Goal: Task Accomplishment & Management: Use online tool/utility

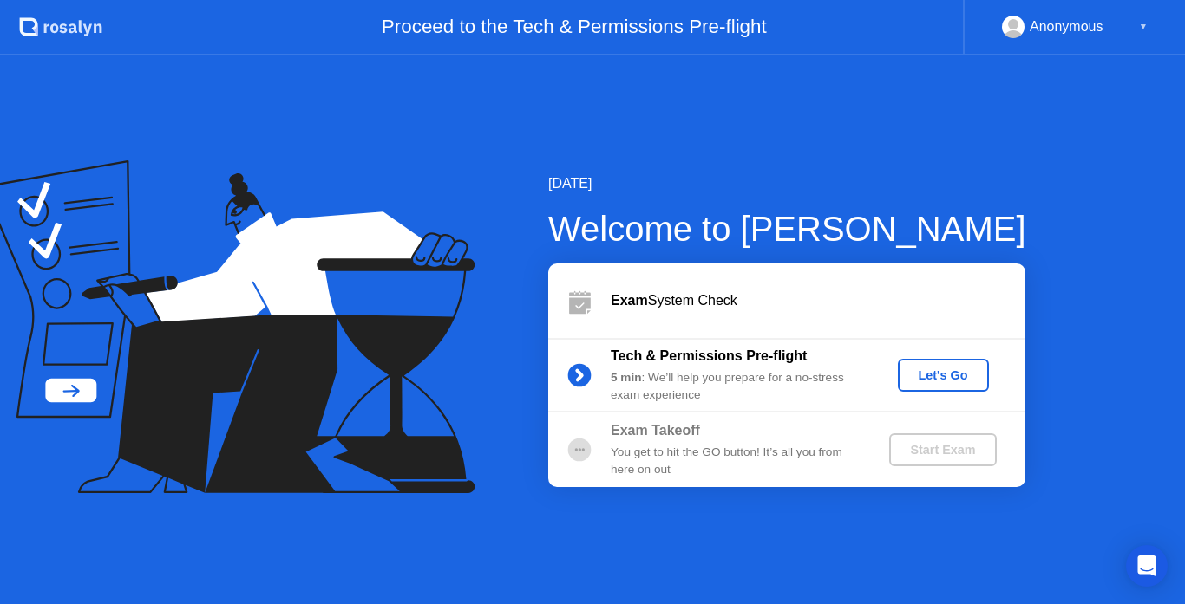
click at [913, 375] on div "Let's Go" at bounding box center [943, 376] width 77 height 14
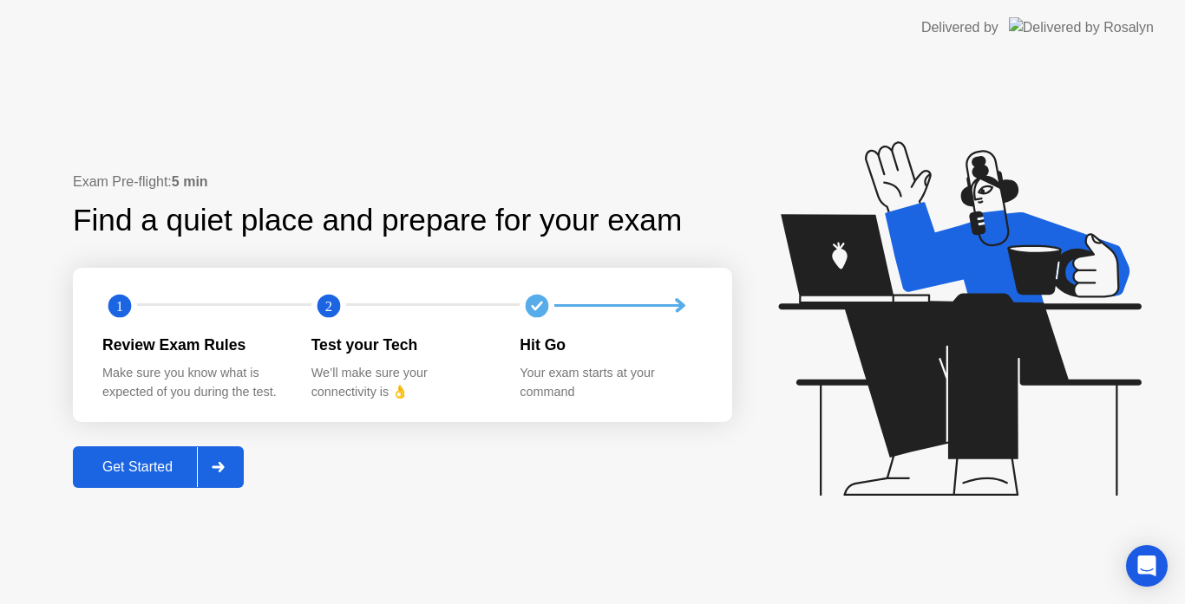
click at [159, 462] on div "Get Started" at bounding box center [137, 468] width 119 height 16
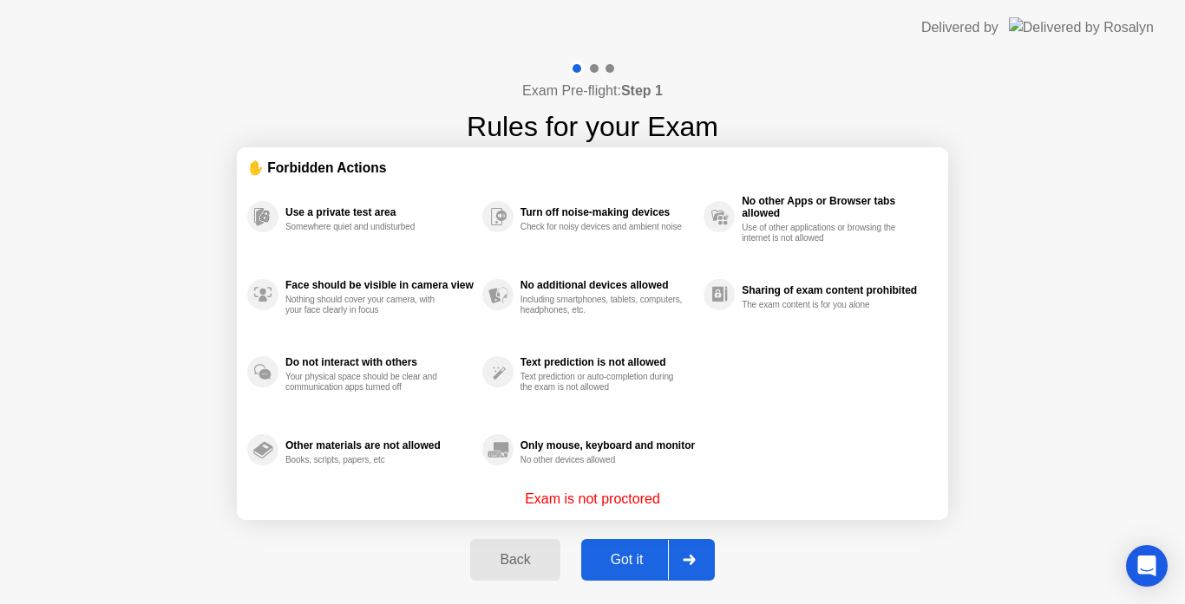
click at [619, 554] on div "Got it" at bounding box center [627, 560] width 82 height 16
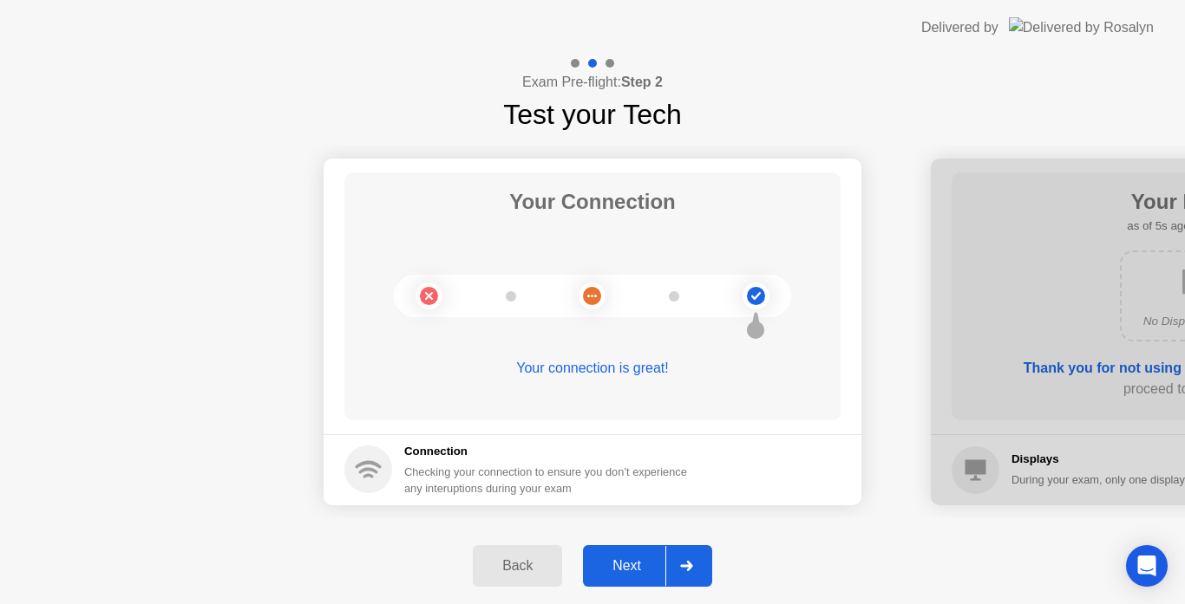
click at [625, 564] on div "Next" at bounding box center [626, 567] width 77 height 16
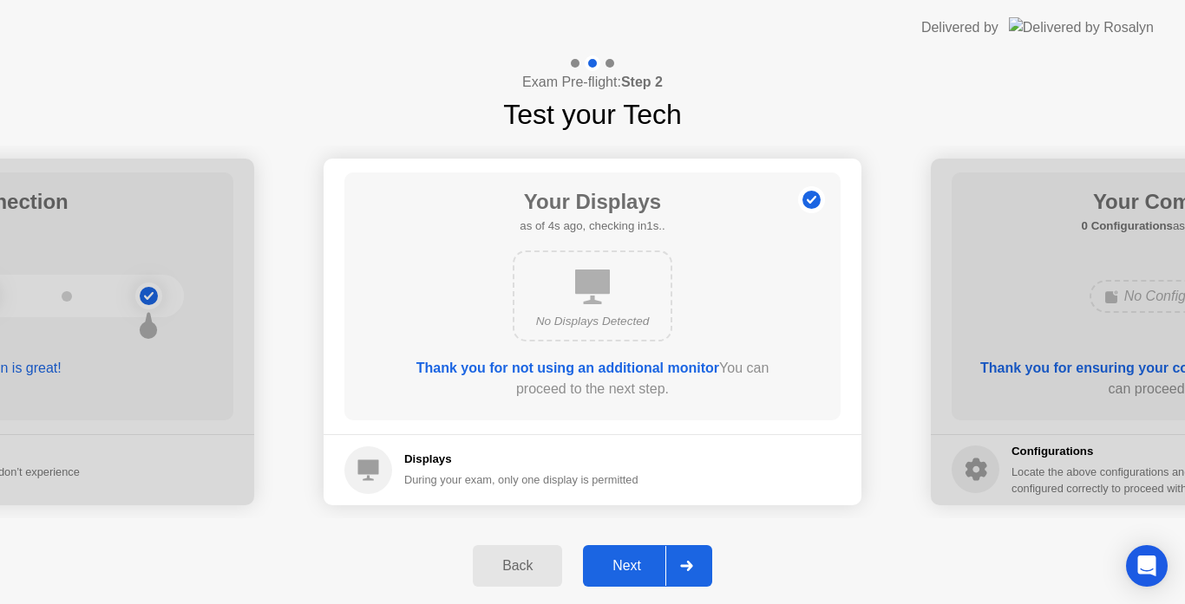
click at [625, 564] on div "Next" at bounding box center [626, 567] width 77 height 16
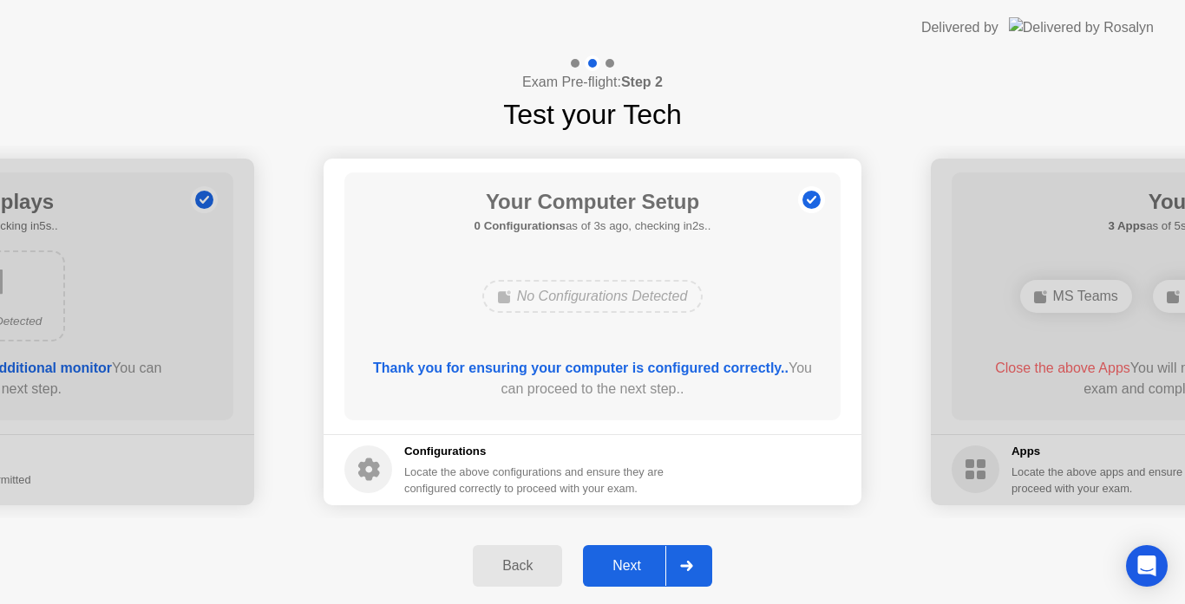
click at [625, 564] on div "Next" at bounding box center [626, 567] width 77 height 16
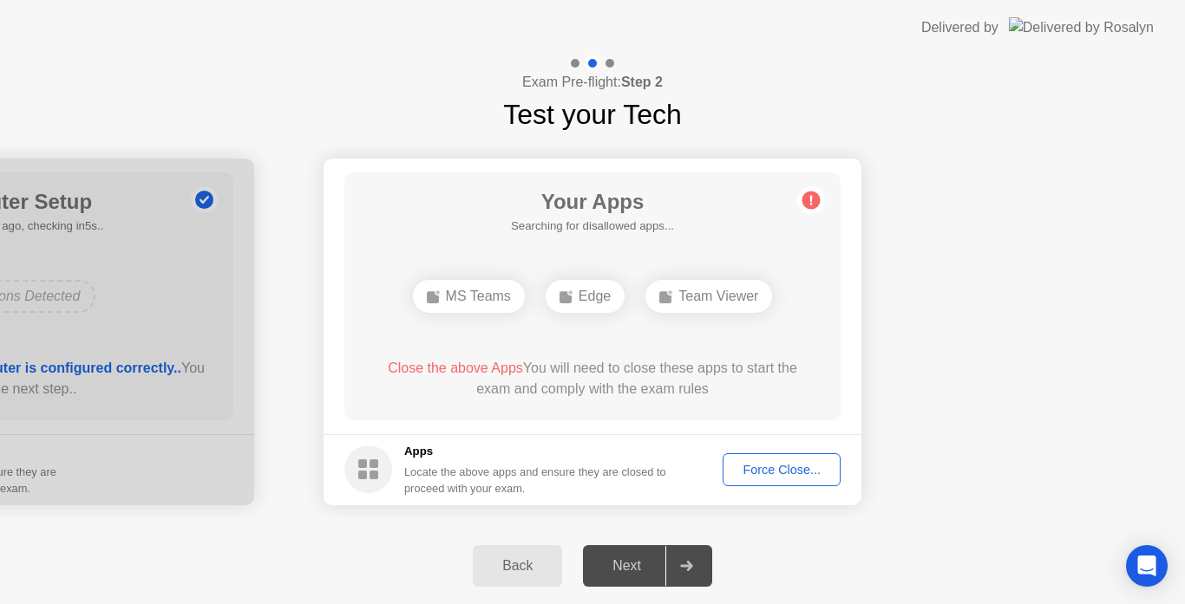
click at [759, 470] on div "Force Close..." at bounding box center [781, 470] width 106 height 14
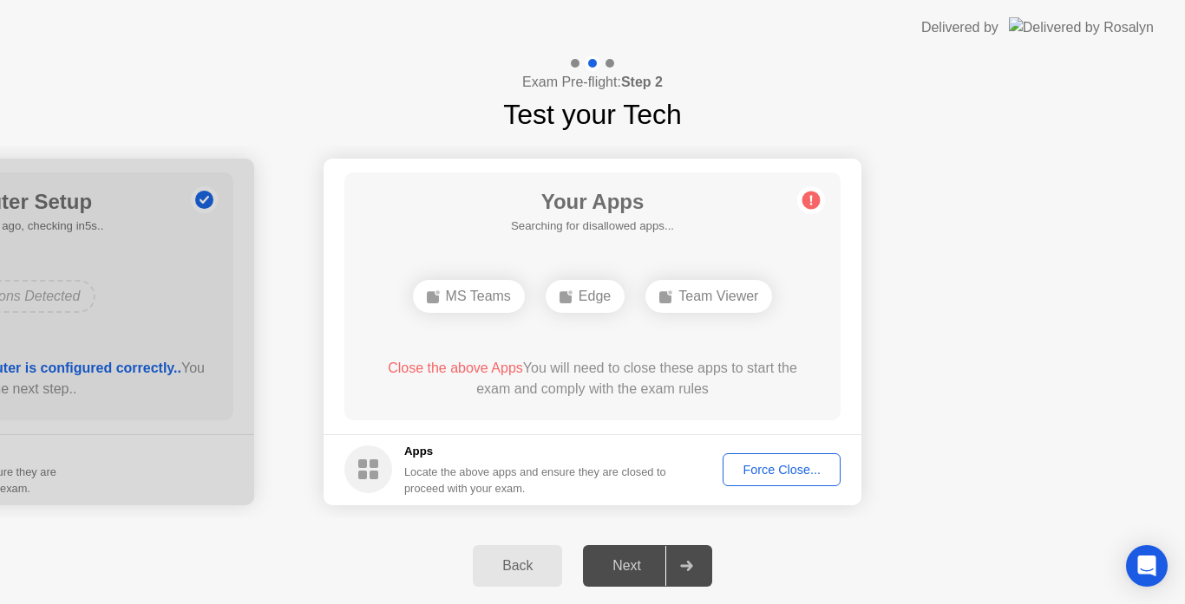
click at [794, 460] on button "Force Close..." at bounding box center [781, 470] width 118 height 33
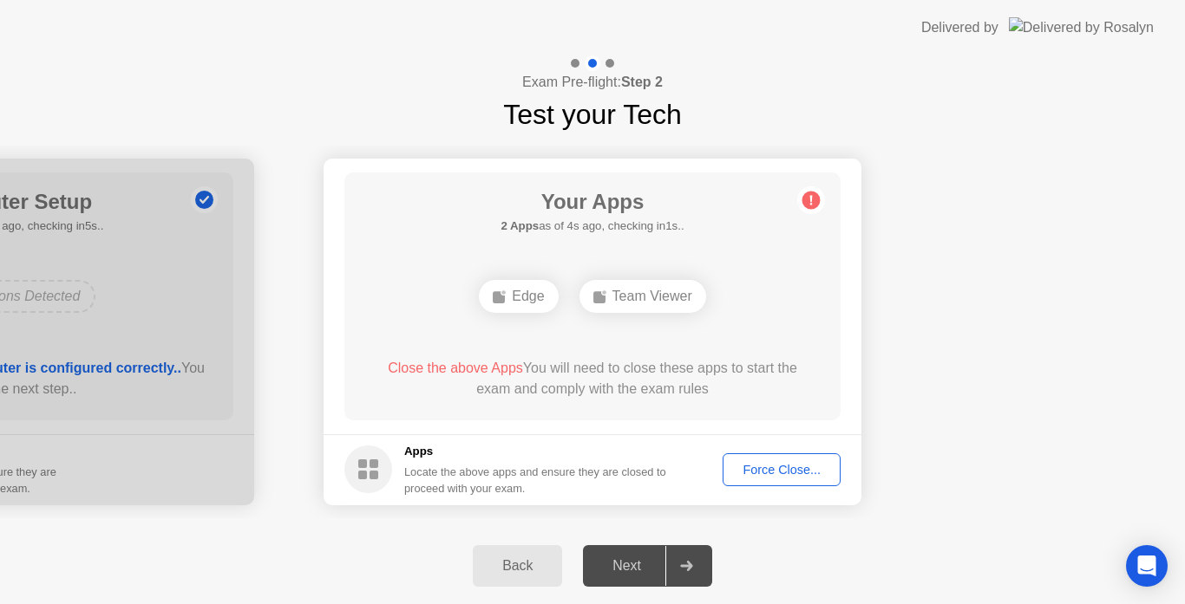
click at [857, 404] on main "Your Apps 2 Apps as of 4s ago, checking in1s.. Edge Team Viewer Close the above…" at bounding box center [592, 297] width 538 height 276
click at [807, 463] on div "Force Close..." at bounding box center [781, 470] width 106 height 14
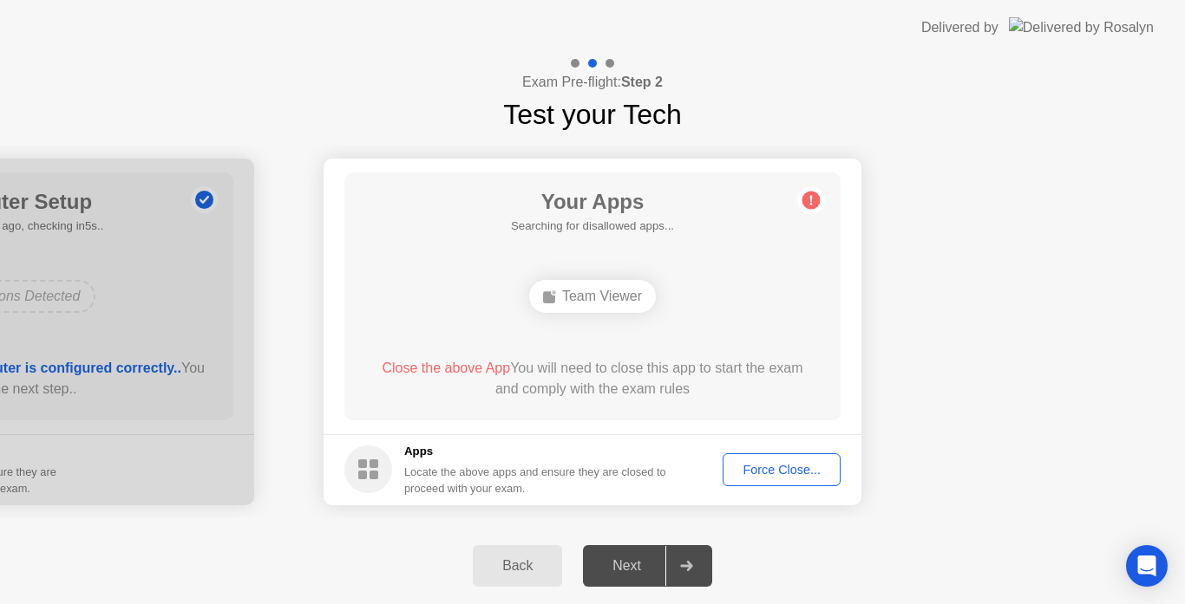
click at [626, 562] on div "Next" at bounding box center [626, 567] width 77 height 16
click at [778, 477] on div "Force Close..." at bounding box center [781, 470] width 106 height 14
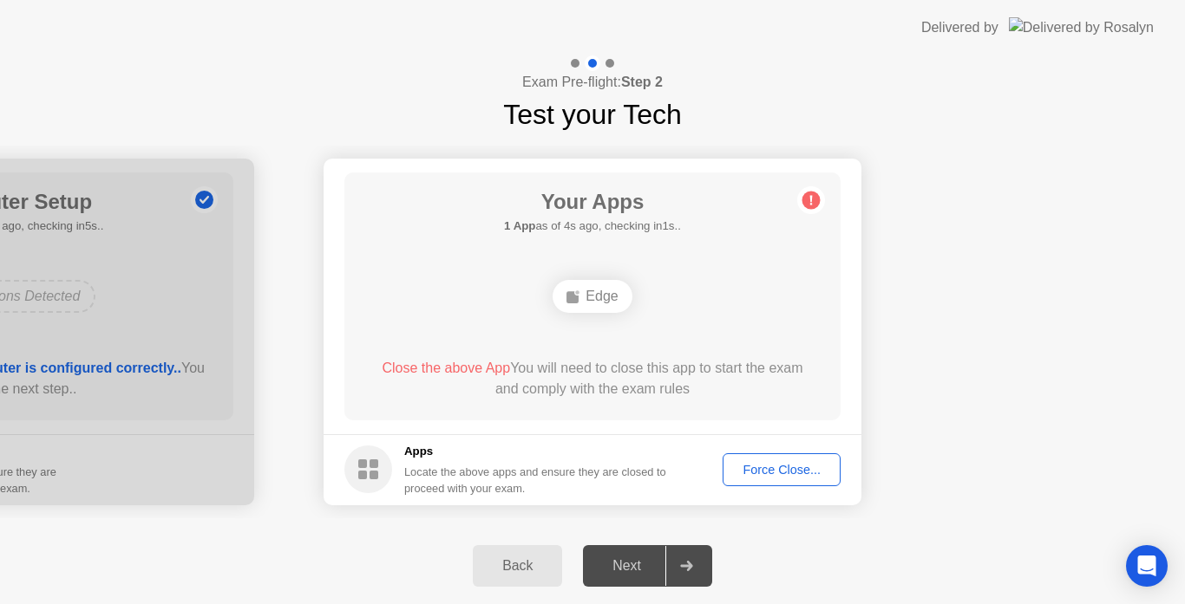
click at [813, 459] on button "Force Close..." at bounding box center [781, 470] width 118 height 33
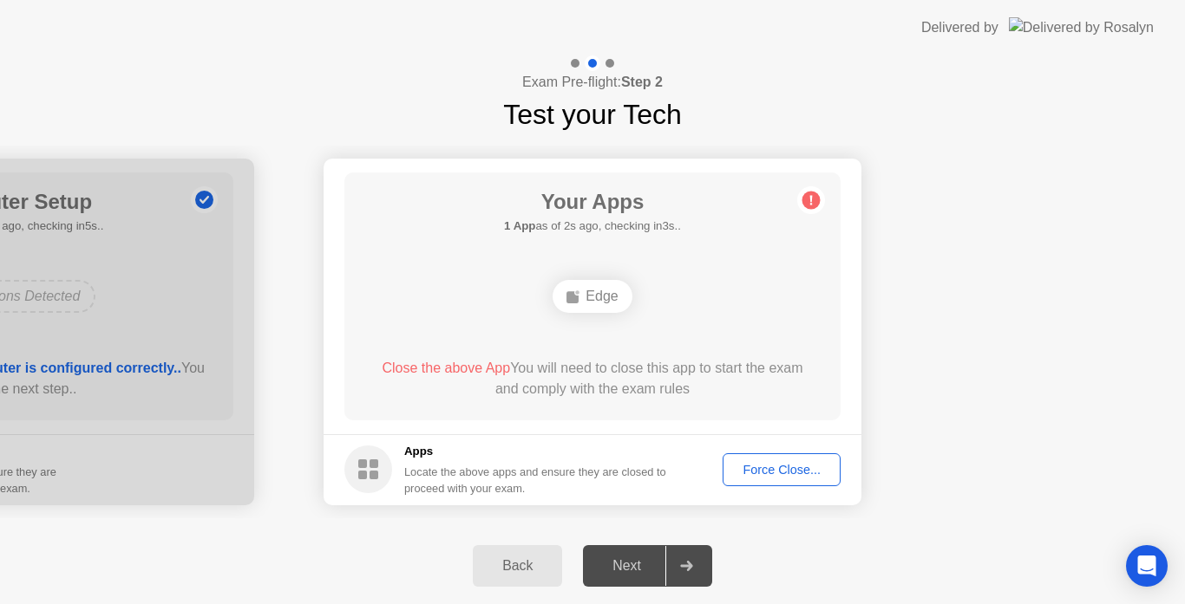
click at [819, 482] on button "Force Close..." at bounding box center [781, 470] width 118 height 33
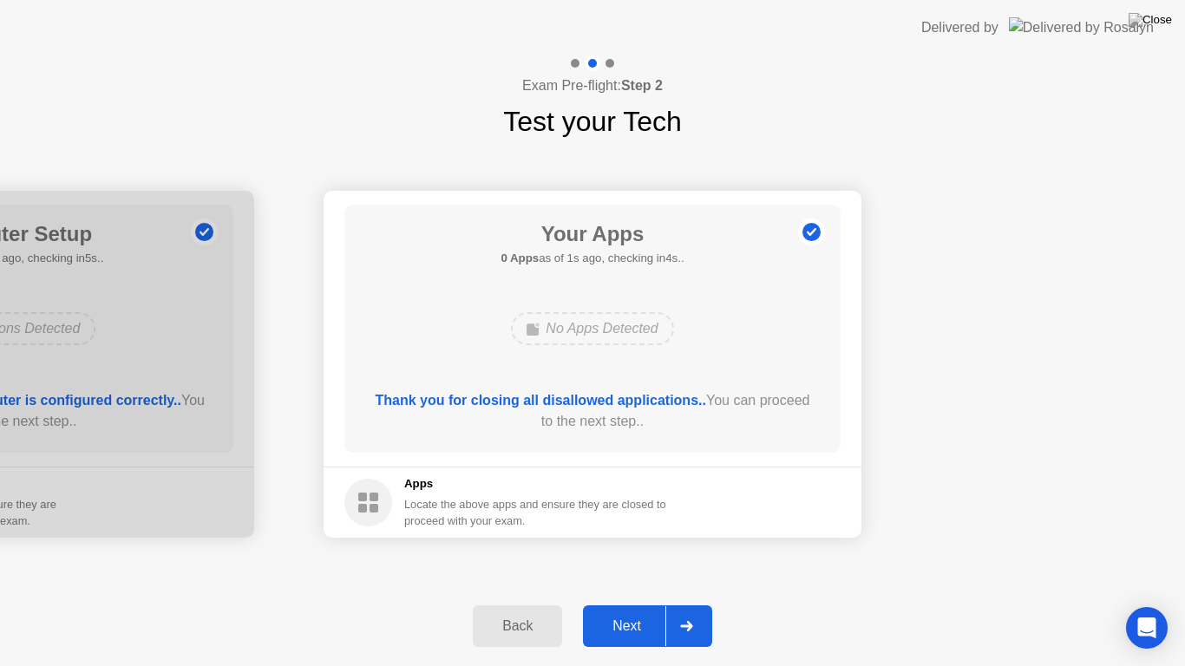
click at [623, 604] on div "Next" at bounding box center [626, 626] width 77 height 16
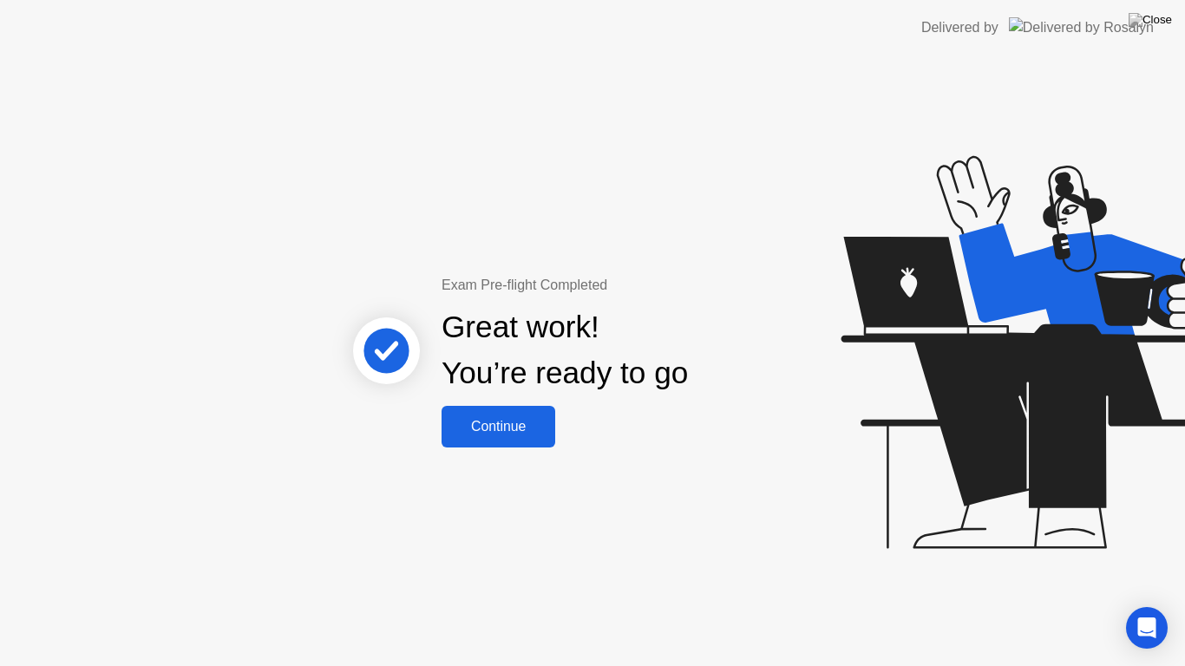
click at [477, 434] on div "Continue" at bounding box center [498, 427] width 103 height 16
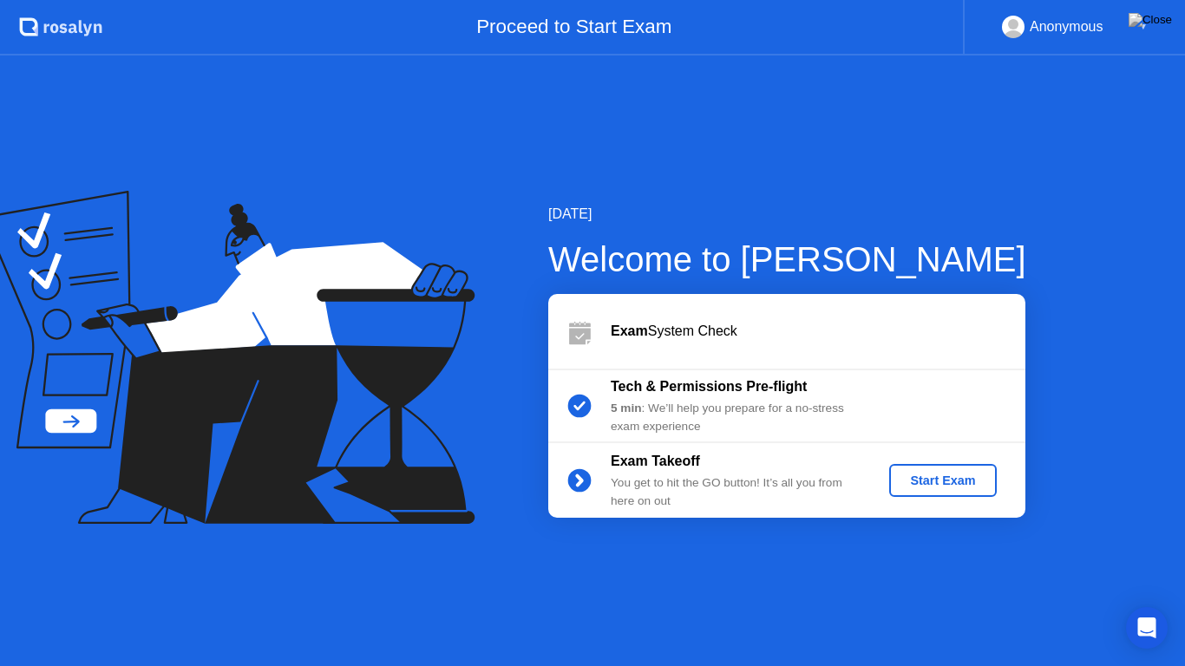
click at [943, 476] on div "Start Exam" at bounding box center [942, 481] width 93 height 14
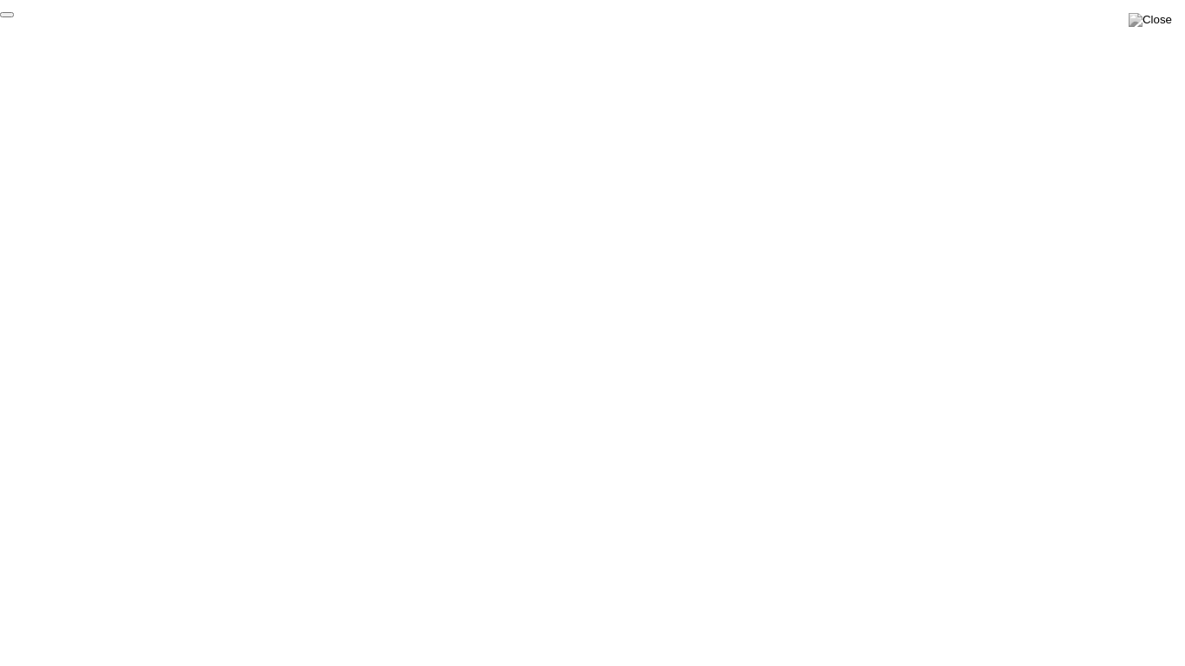
click at [14, 17] on button "End Proctoring Session" at bounding box center [7, 14] width 14 height 5
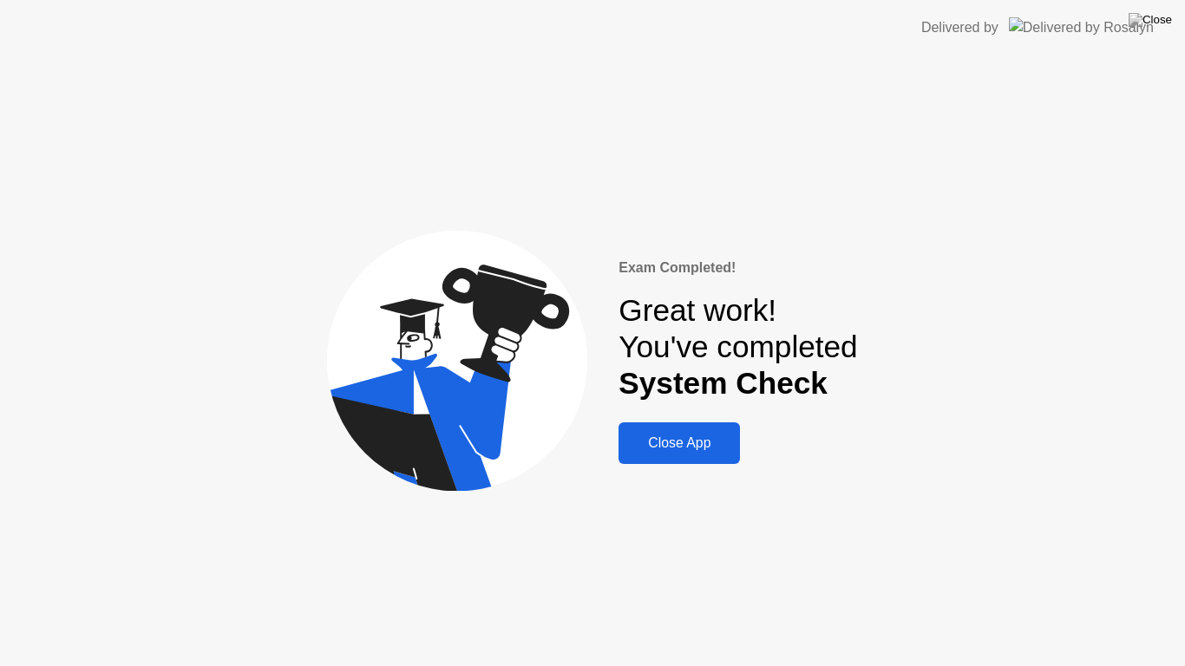
click at [692, 435] on div "Close App" at bounding box center [679, 443] width 111 height 16
